Goal: Information Seeking & Learning: Learn about a topic

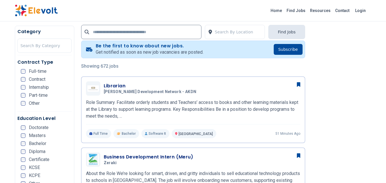
scroll to position [114, 0]
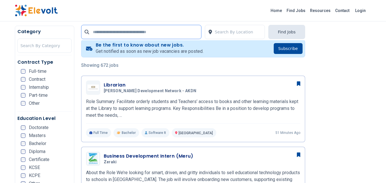
click at [116, 33] on input "text" at bounding box center [141, 32] width 120 height 14
click at [111, 34] on input "text" at bounding box center [141, 32] width 120 height 14
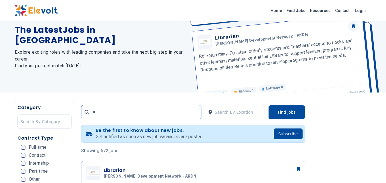
scroll to position [0, 0]
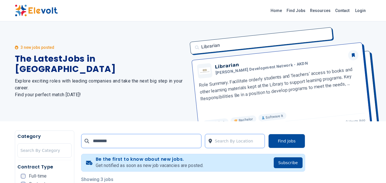
type input "********"
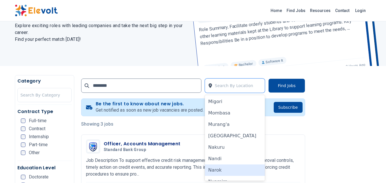
scroll to position [286, 0]
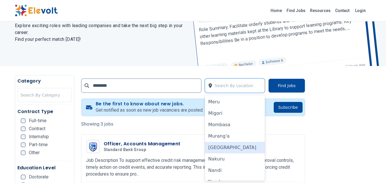
click at [219, 148] on div "[GEOGRAPHIC_DATA]" at bounding box center [235, 147] width 60 height 11
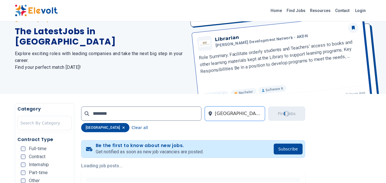
scroll to position [0, 0]
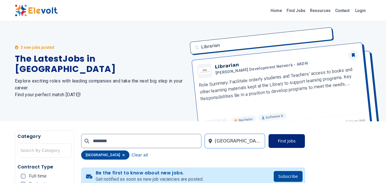
click at [286, 140] on button "Find Jobs" at bounding box center [286, 141] width 37 height 14
click at [280, 139] on button "Find Jobs" at bounding box center [286, 141] width 37 height 14
